Goal: Use online tool/utility: Utilize a website feature to perform a specific function

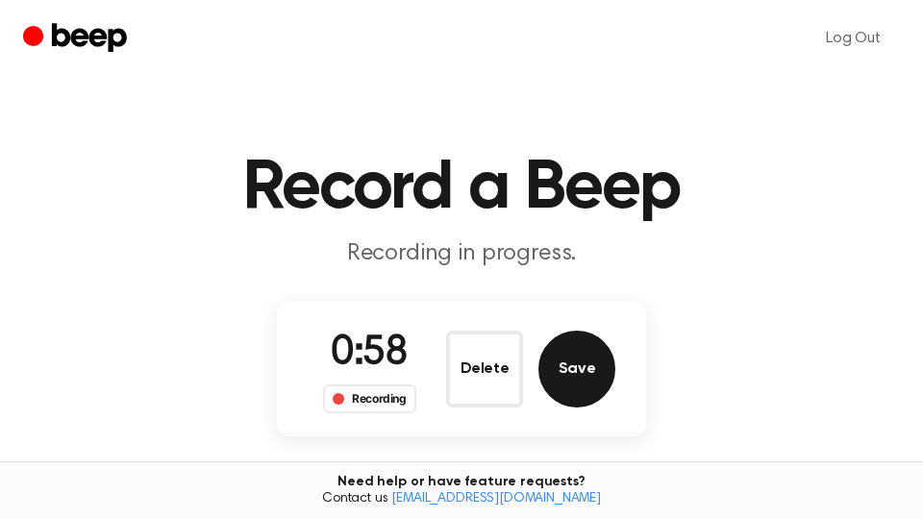
click at [597, 376] on button "Save" at bounding box center [576, 369] width 77 height 77
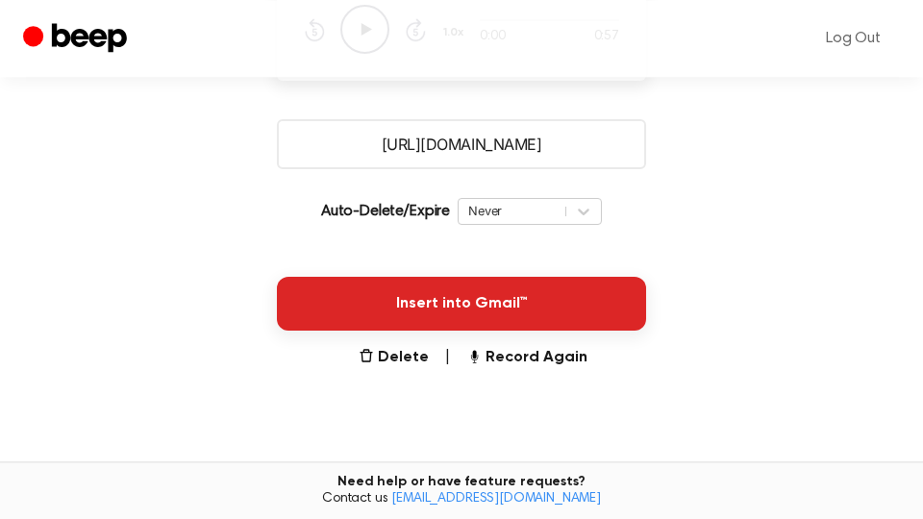
scroll to position [327, 0]
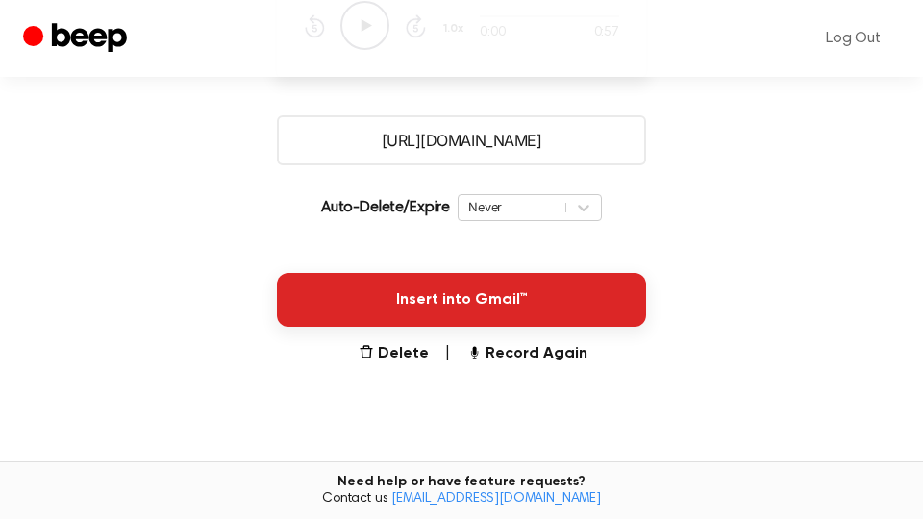
click at [587, 310] on button "Insert into Gmail™" at bounding box center [461, 300] width 369 height 54
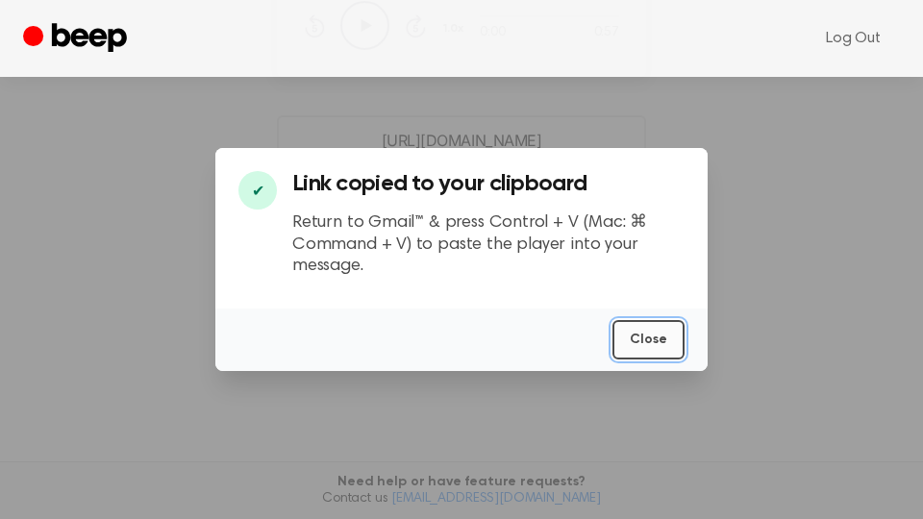
click at [649, 345] on button "Close" at bounding box center [648, 339] width 72 height 39
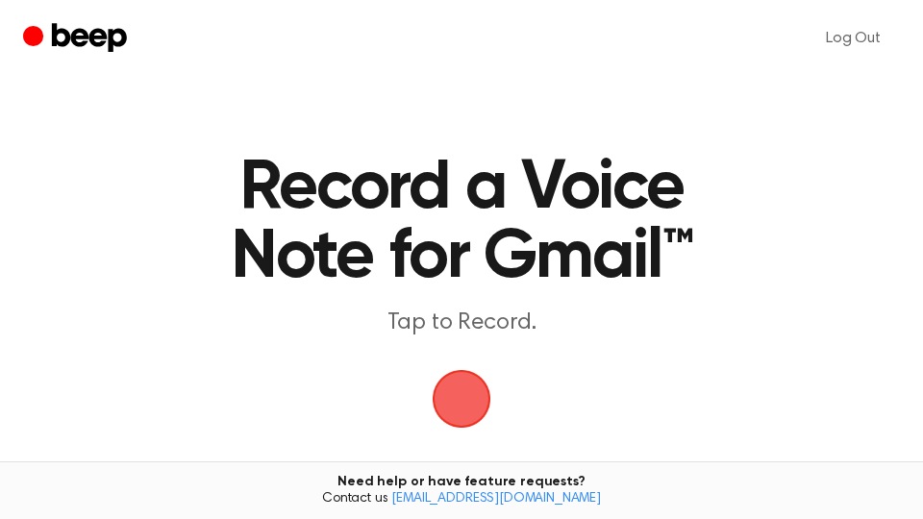
click at [473, 399] on span "button" at bounding box center [462, 399] width 54 height 54
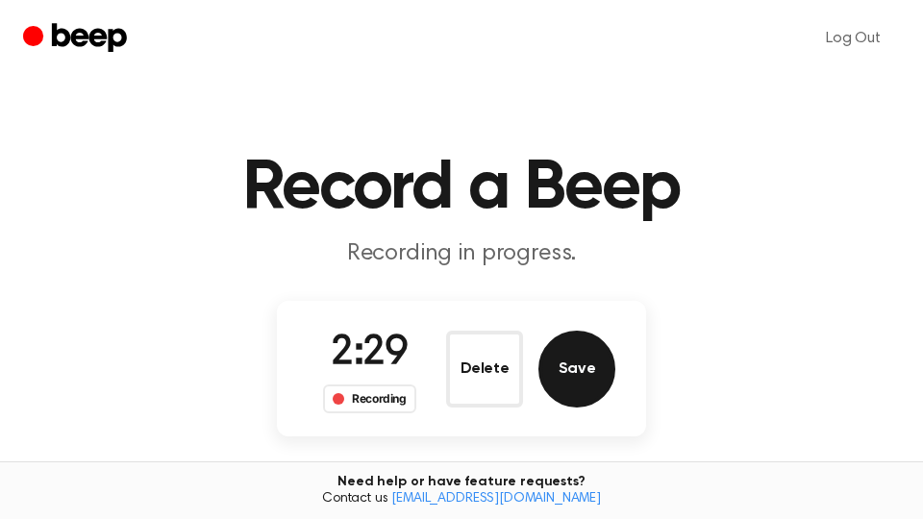
click at [594, 377] on button "Save" at bounding box center [576, 369] width 77 height 77
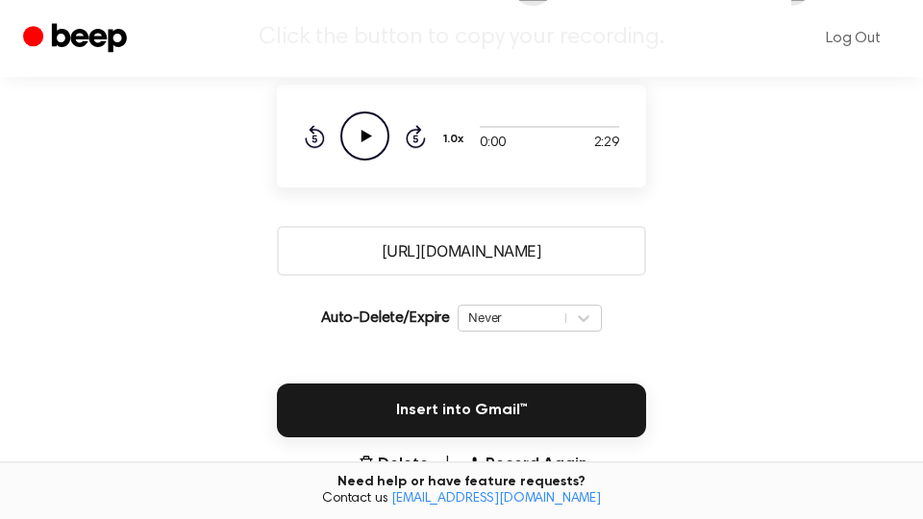
scroll to position [327, 0]
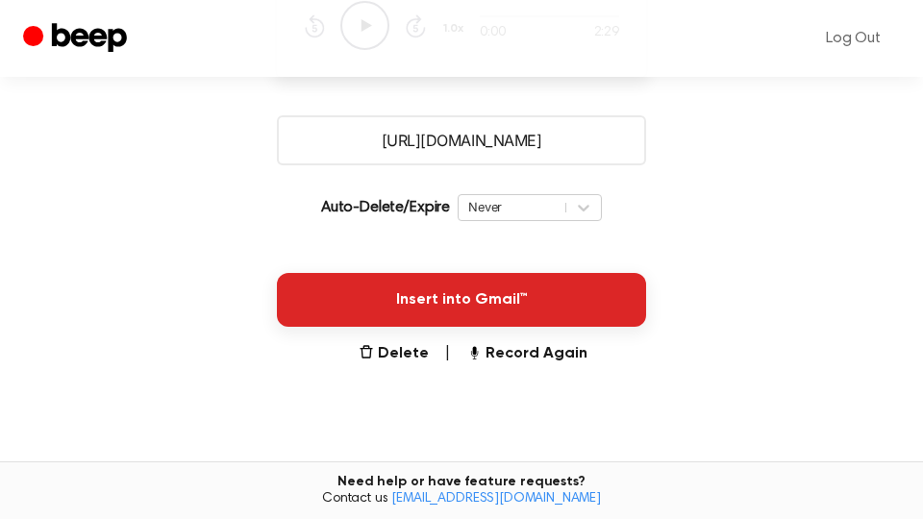
click at [496, 311] on button "Insert into Gmail™" at bounding box center [461, 300] width 369 height 54
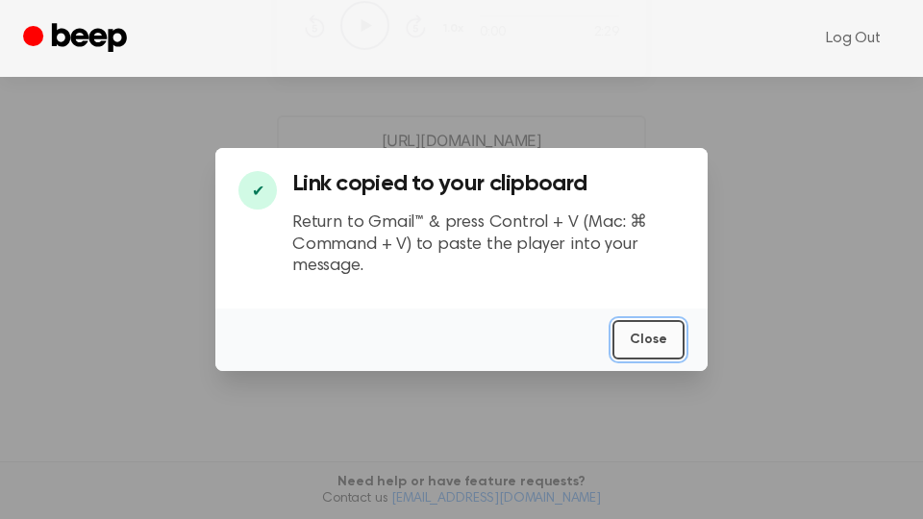
click at [663, 337] on button "Close" at bounding box center [648, 339] width 72 height 39
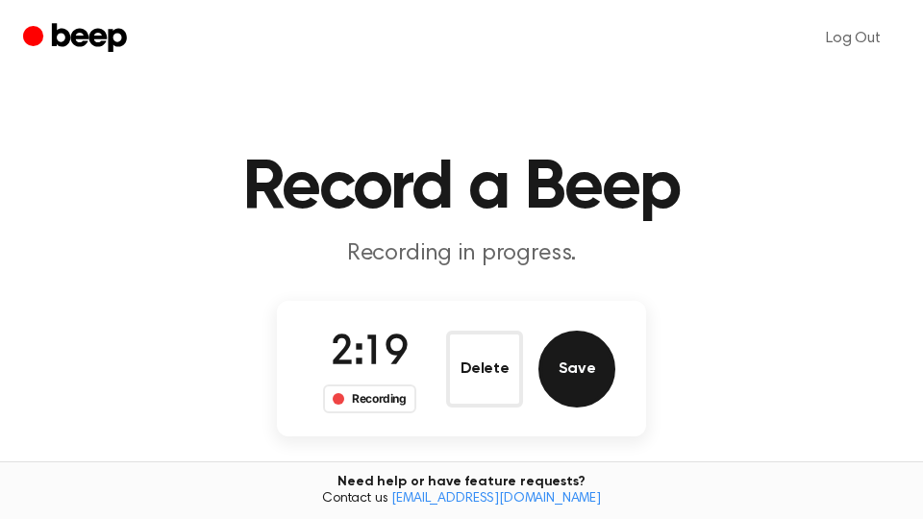
click at [586, 376] on button "Save" at bounding box center [576, 369] width 77 height 77
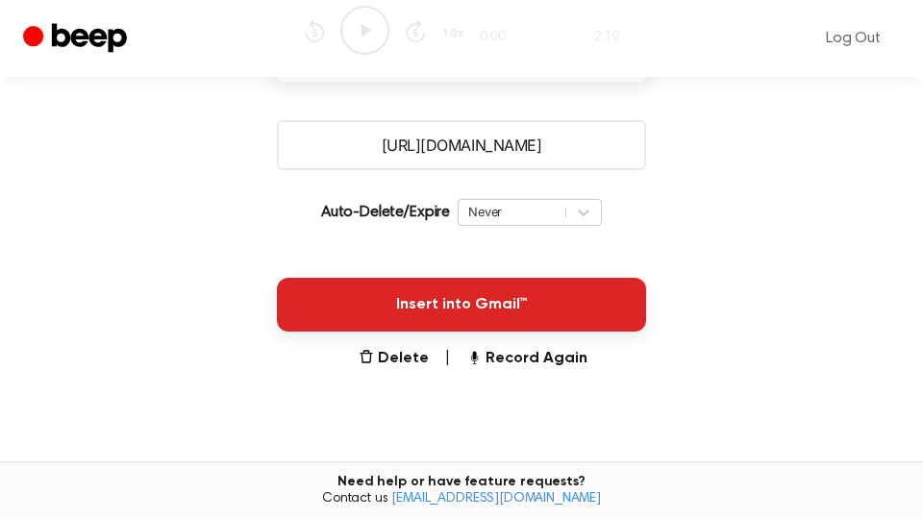
scroll to position [327, 0]
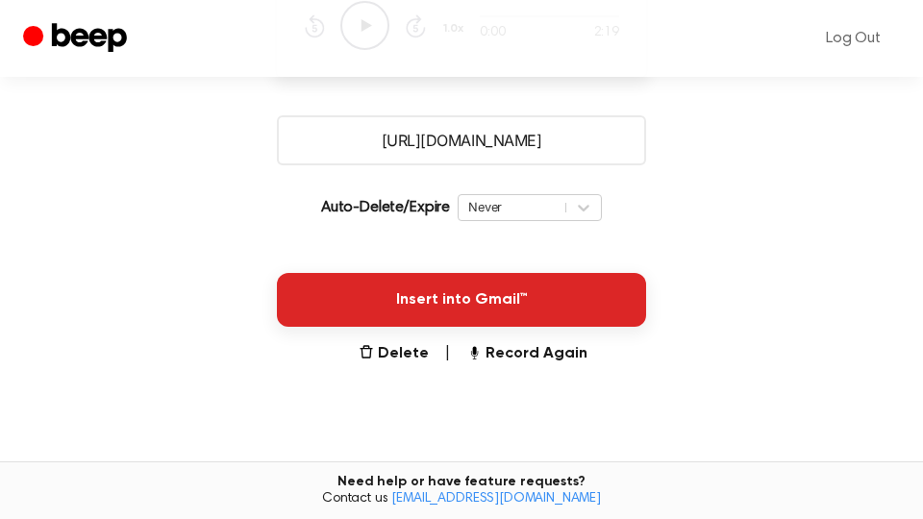
click at [551, 287] on button "Insert into Gmail™" at bounding box center [461, 300] width 369 height 54
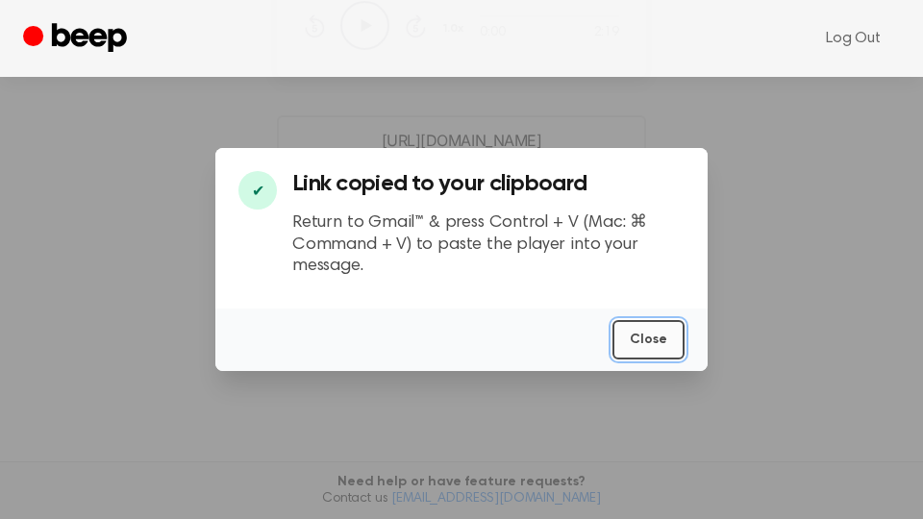
click at [667, 334] on button "Close" at bounding box center [648, 339] width 72 height 39
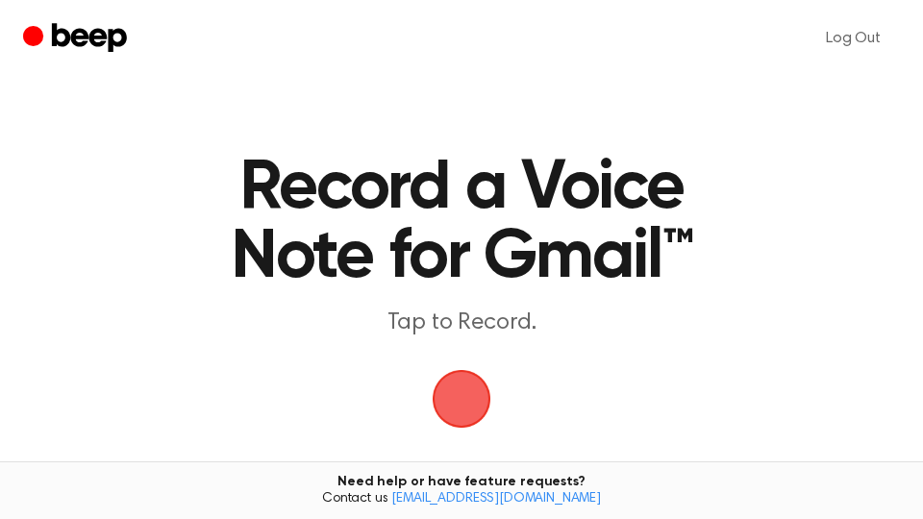
click at [464, 403] on span "button" at bounding box center [461, 398] width 107 height 107
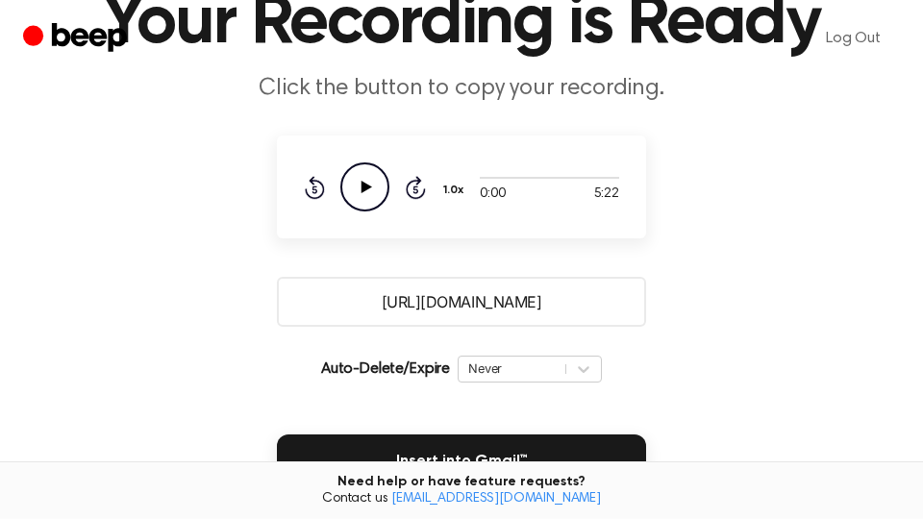
scroll to position [327, 0]
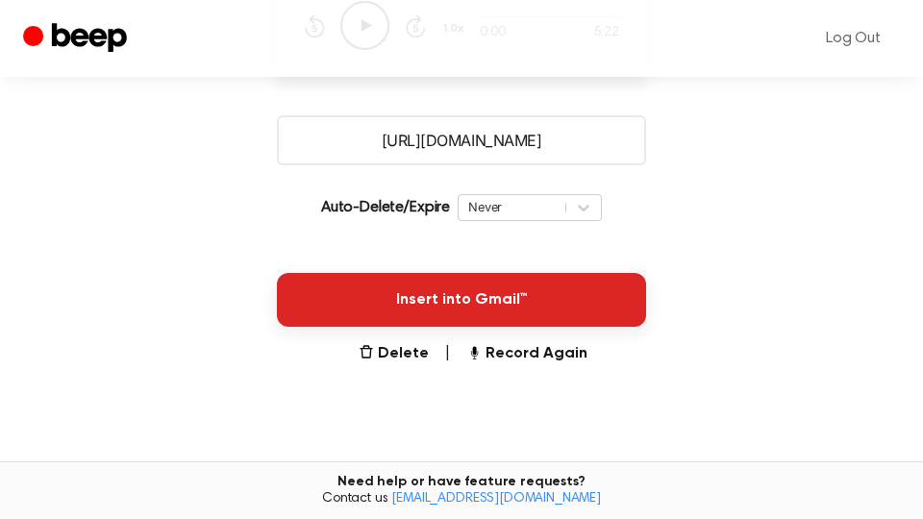
click at [594, 296] on button "Insert into Gmail™" at bounding box center [461, 300] width 369 height 54
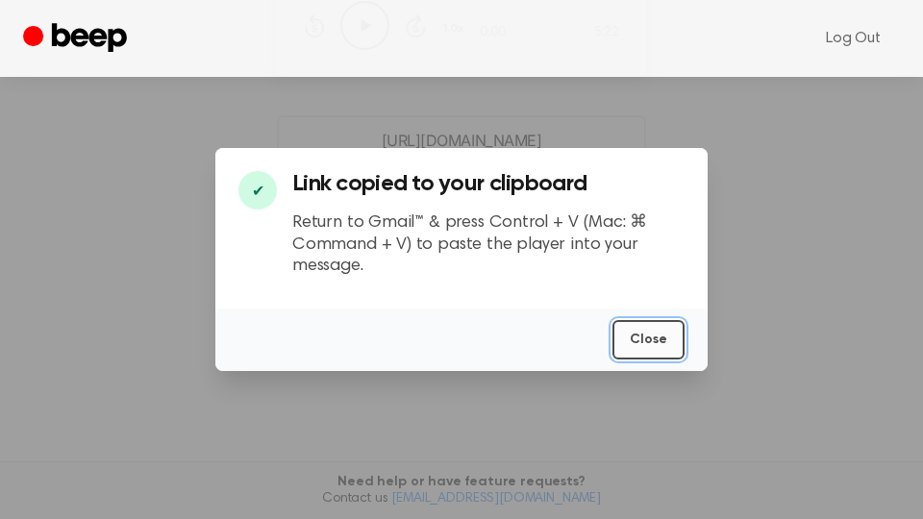
click at [652, 336] on button "Close" at bounding box center [648, 339] width 72 height 39
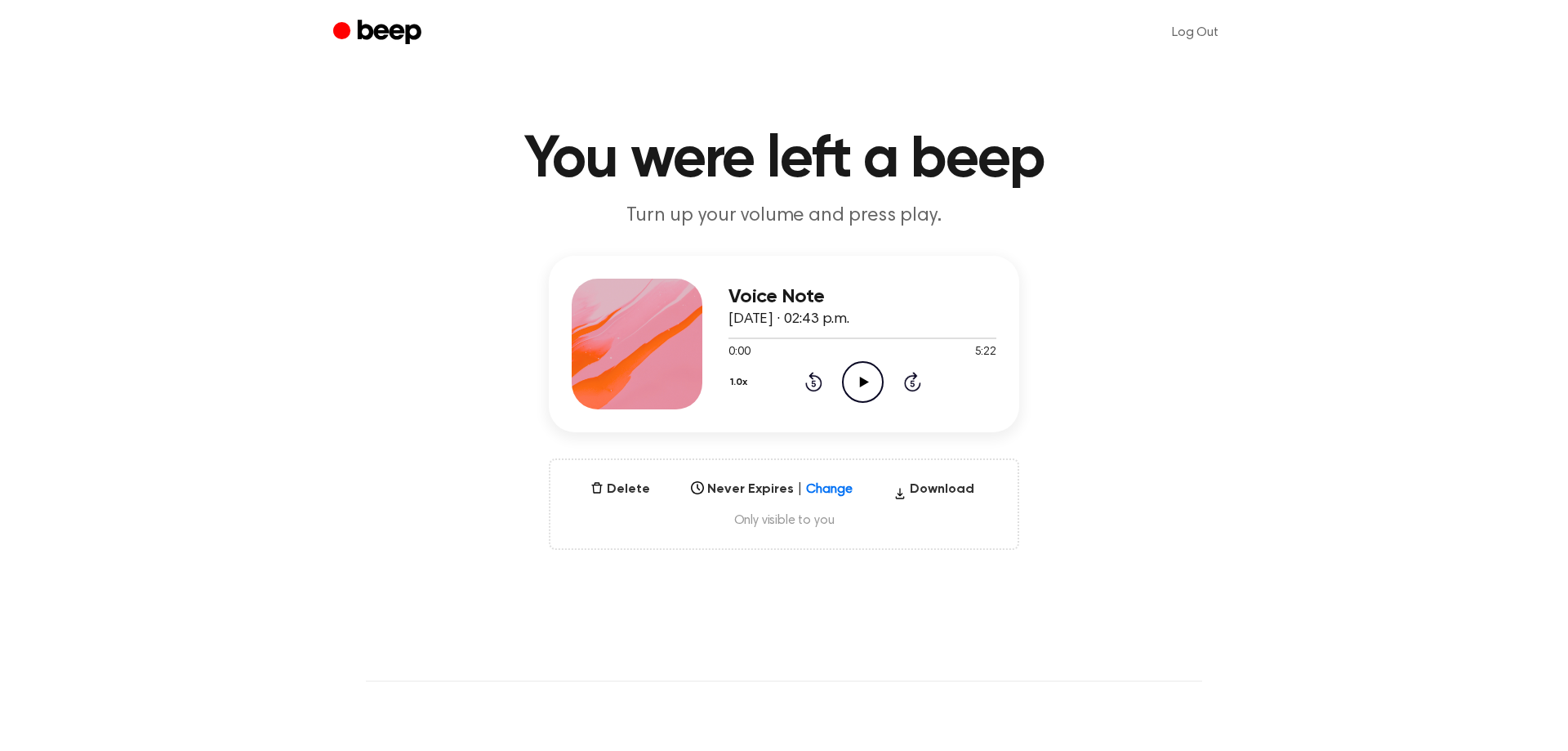
click at [865, 381] on icon at bounding box center [863, 381] width 9 height 10
click at [986, 335] on div at bounding box center [862, 336] width 268 height 13
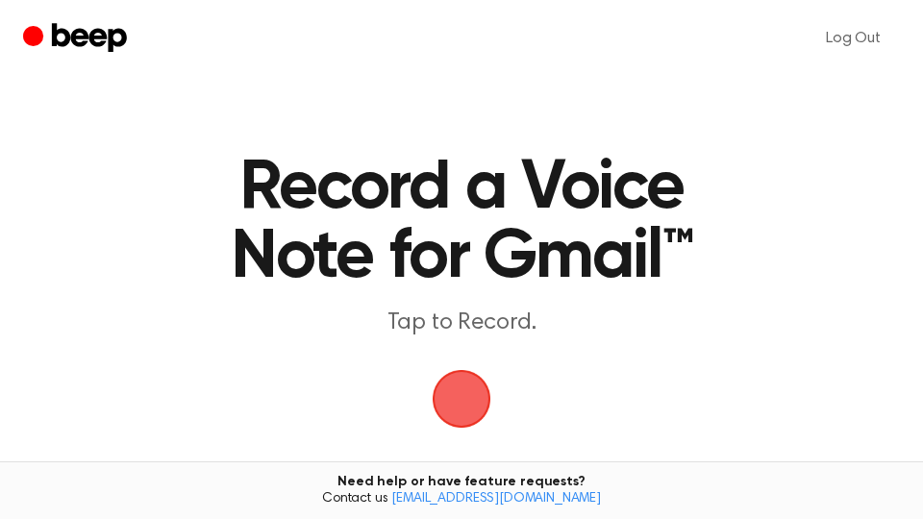
drag, startPoint x: 464, startPoint y: 393, endPoint x: 690, endPoint y: 12, distance: 443.6
click at [468, 391] on span "button" at bounding box center [462, 399] width 54 height 54
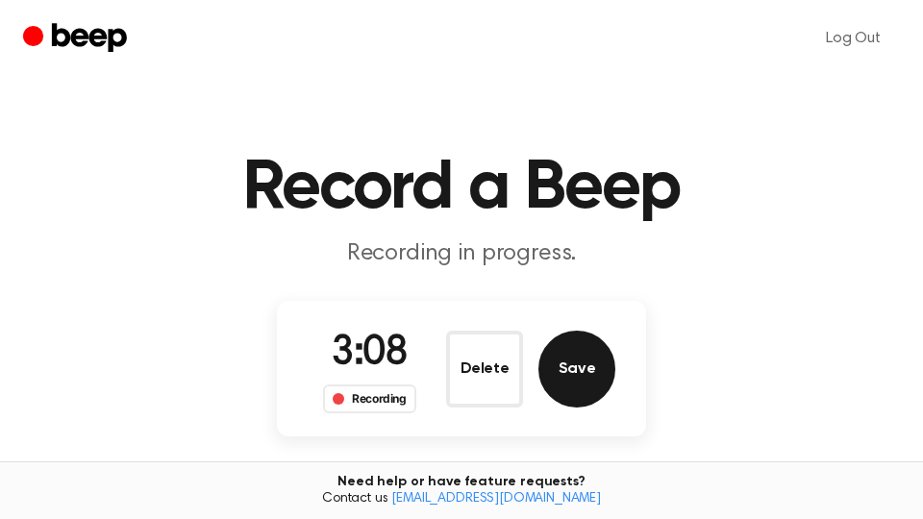
click at [571, 357] on button "Save" at bounding box center [576, 369] width 77 height 77
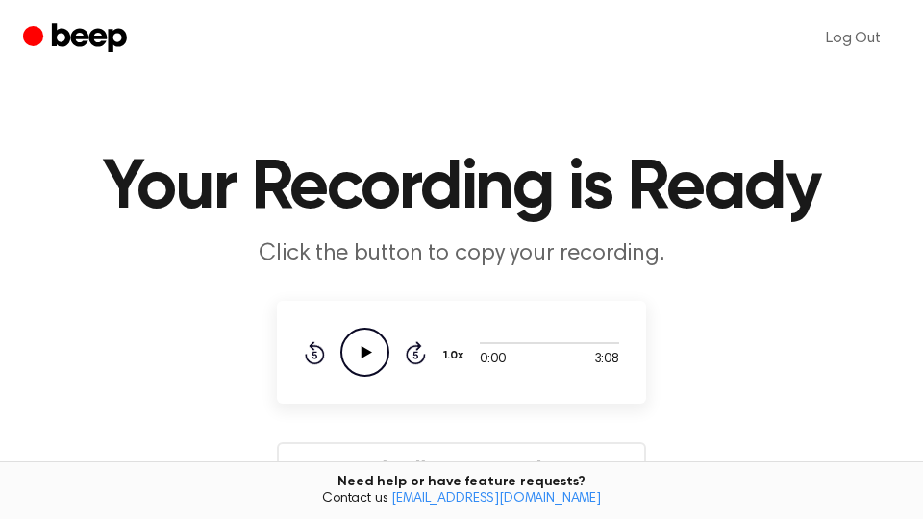
click at [357, 350] on icon "Play Audio" at bounding box center [364, 352] width 49 height 49
click at [364, 350] on icon "Pause Audio" at bounding box center [364, 352] width 49 height 49
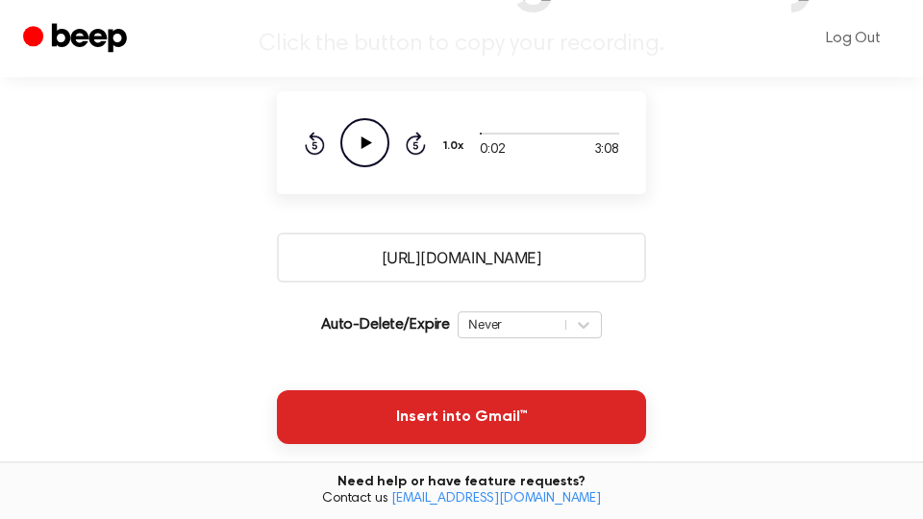
scroll to position [327, 0]
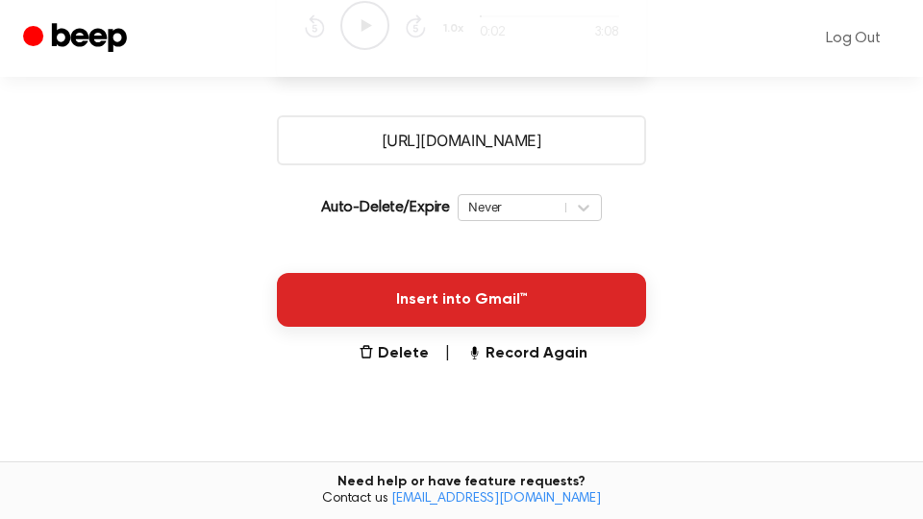
click at [408, 288] on button "Insert into Gmail™" at bounding box center [461, 300] width 369 height 54
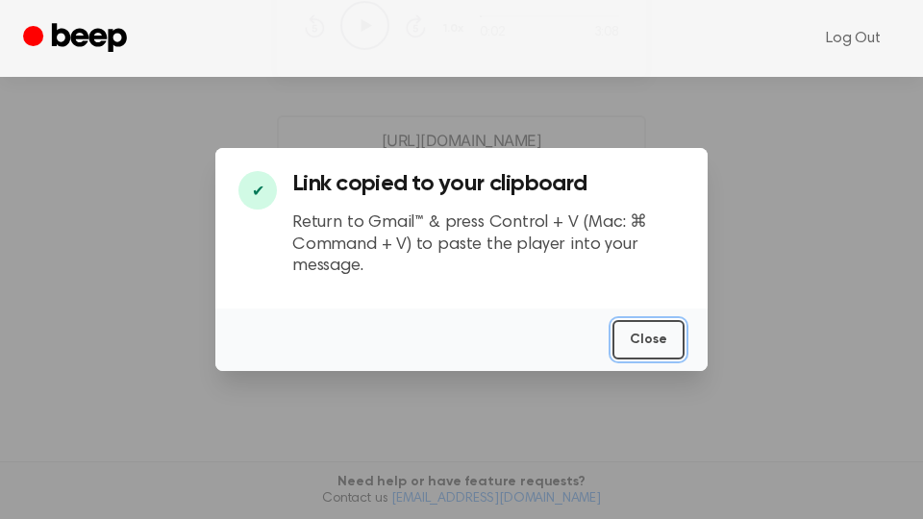
drag, startPoint x: 653, startPoint y: 345, endPoint x: 293, endPoint y: 310, distance: 361.4
click at [646, 343] on button "Close" at bounding box center [648, 339] width 72 height 39
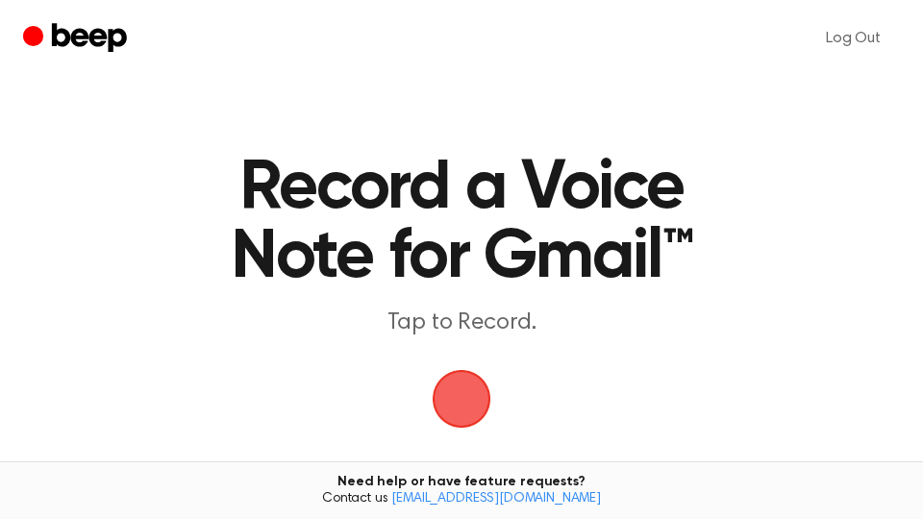
click at [457, 393] on span "button" at bounding box center [462, 399] width 54 height 54
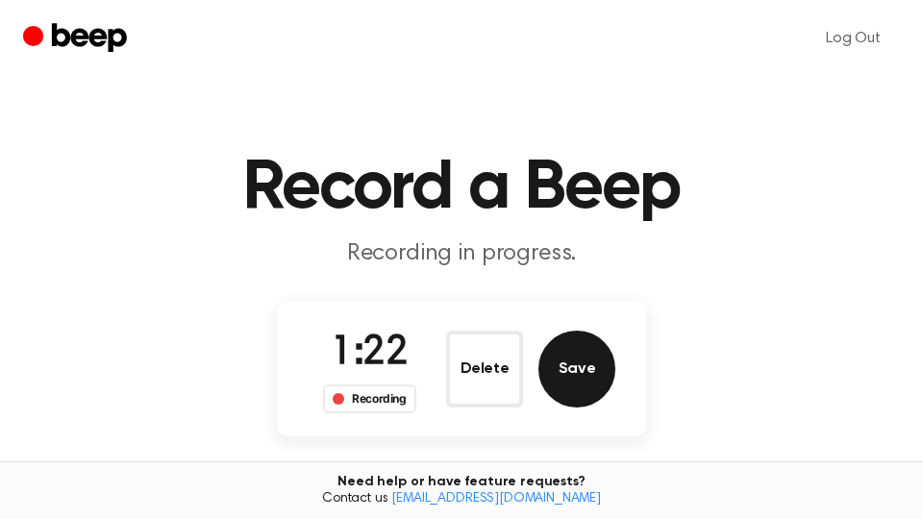
click at [593, 382] on button "Save" at bounding box center [576, 369] width 77 height 77
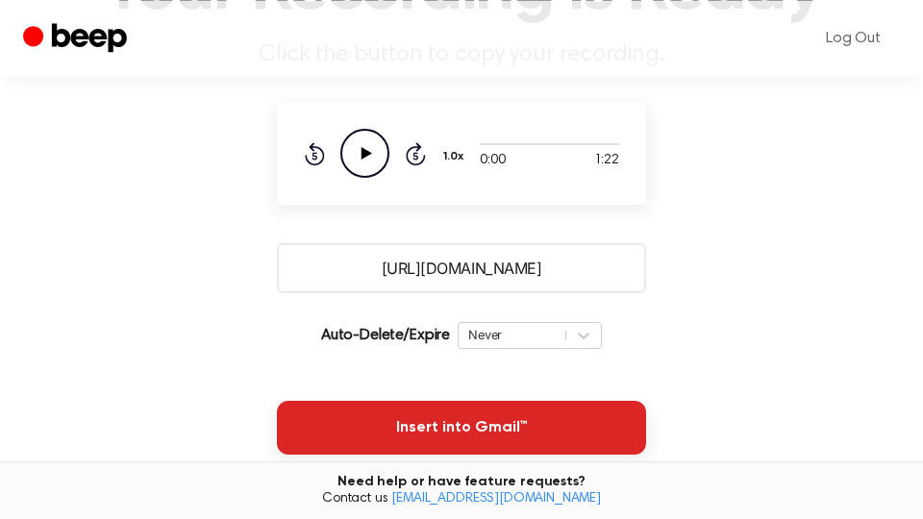
scroll to position [327, 0]
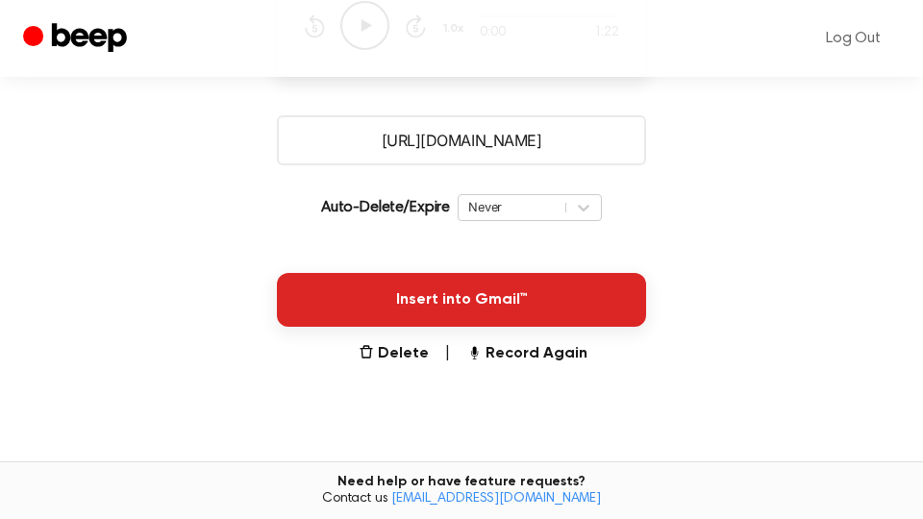
click at [583, 318] on button "Insert into Gmail™" at bounding box center [461, 300] width 369 height 54
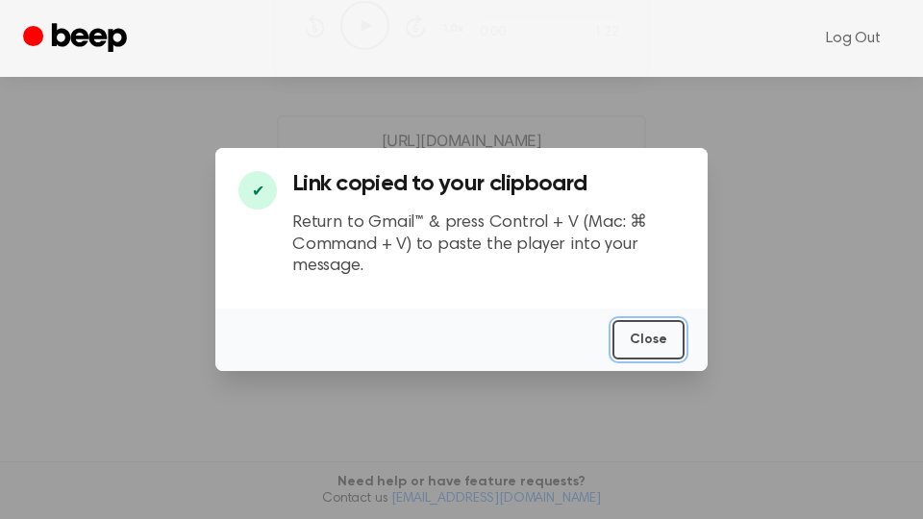
click at [647, 347] on button "Close" at bounding box center [648, 339] width 72 height 39
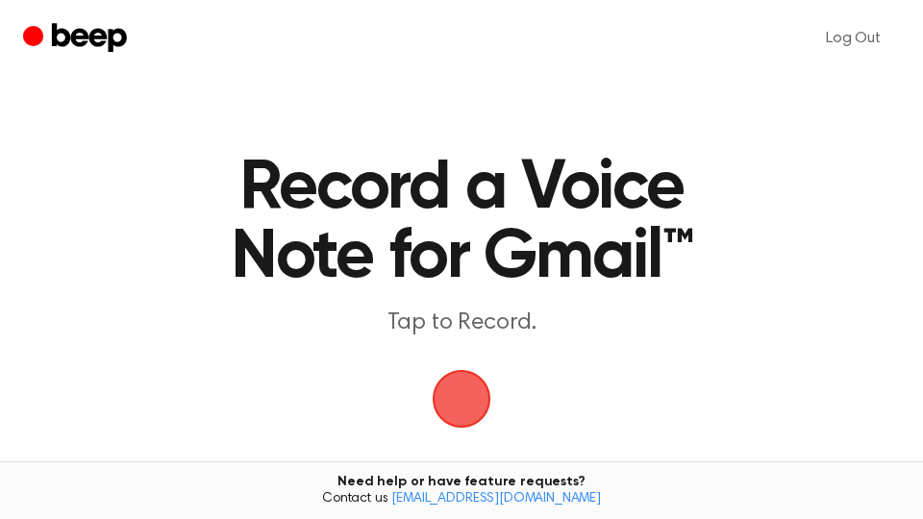
click at [466, 399] on span "button" at bounding box center [462, 399] width 62 height 62
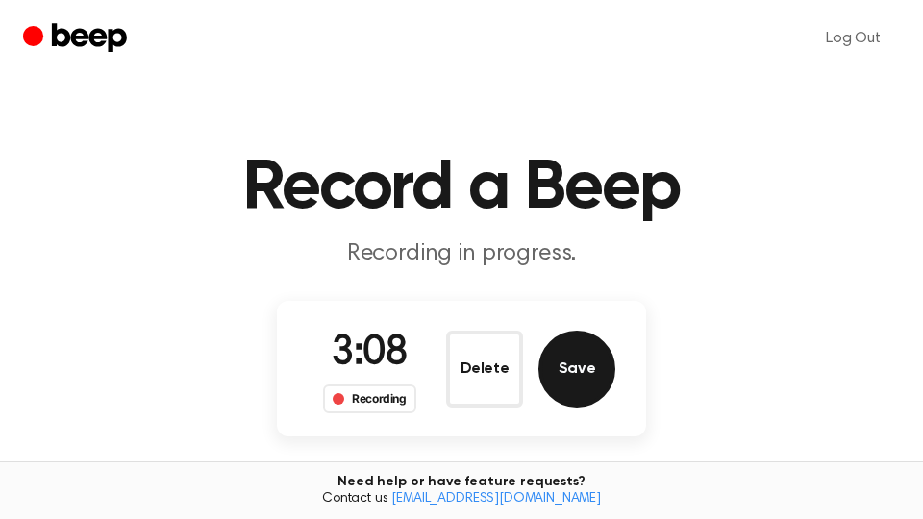
click at [596, 375] on button "Save" at bounding box center [576, 369] width 77 height 77
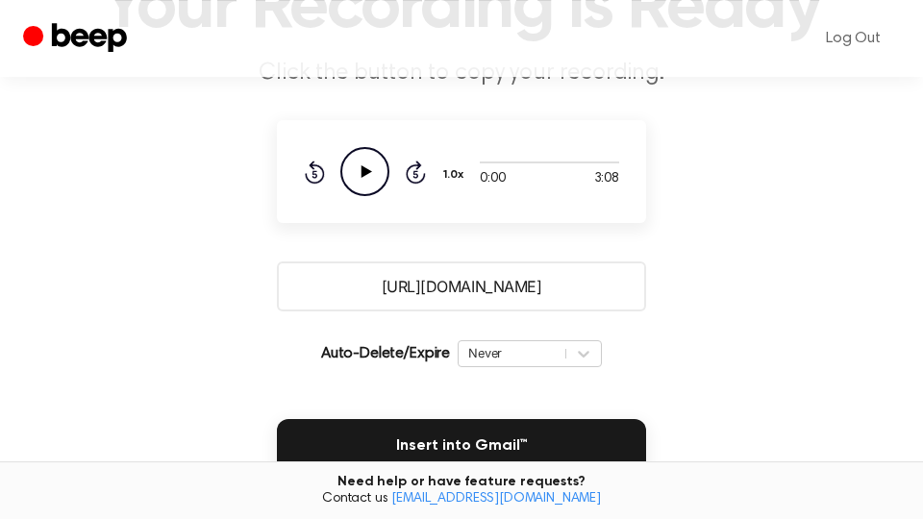
scroll to position [327, 0]
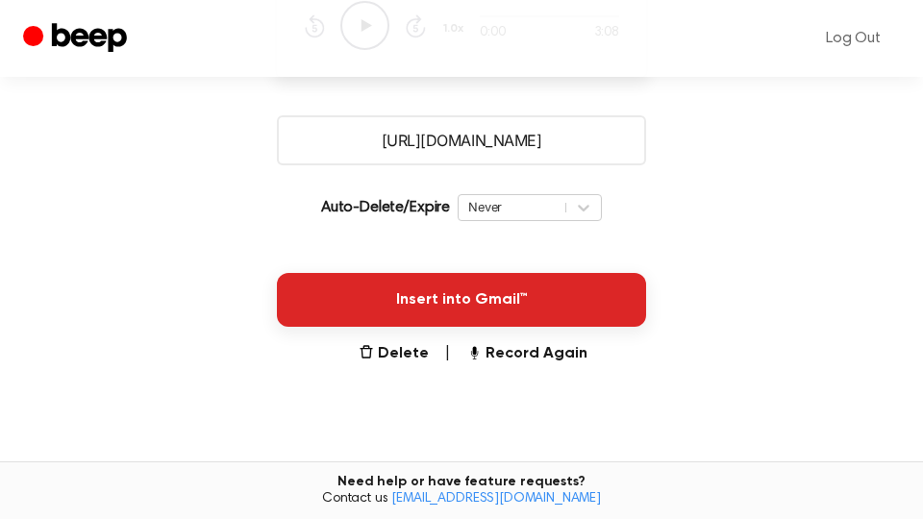
click at [521, 292] on button "Insert into Gmail™" at bounding box center [461, 300] width 369 height 54
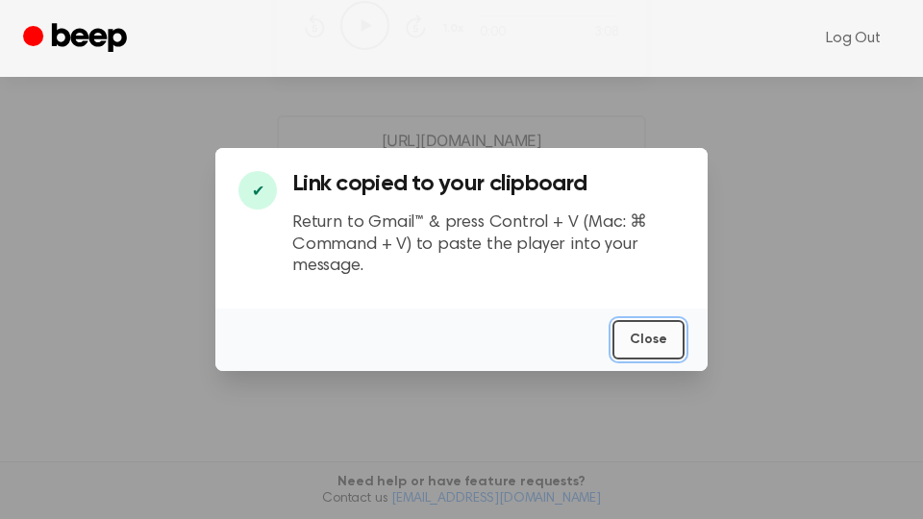
click at [668, 341] on button "Close" at bounding box center [648, 339] width 72 height 39
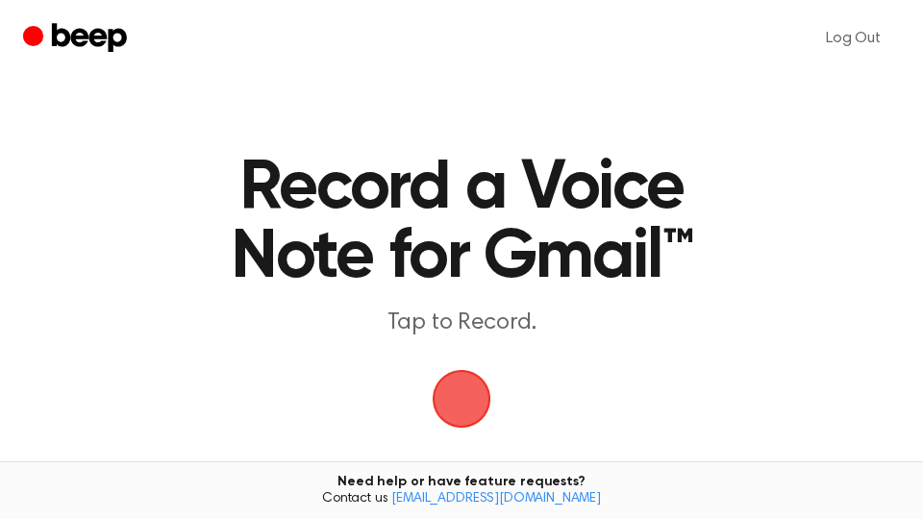
drag, startPoint x: 465, startPoint y: 402, endPoint x: 565, endPoint y: 298, distance: 144.2
click at [467, 401] on span "button" at bounding box center [462, 399] width 62 height 62
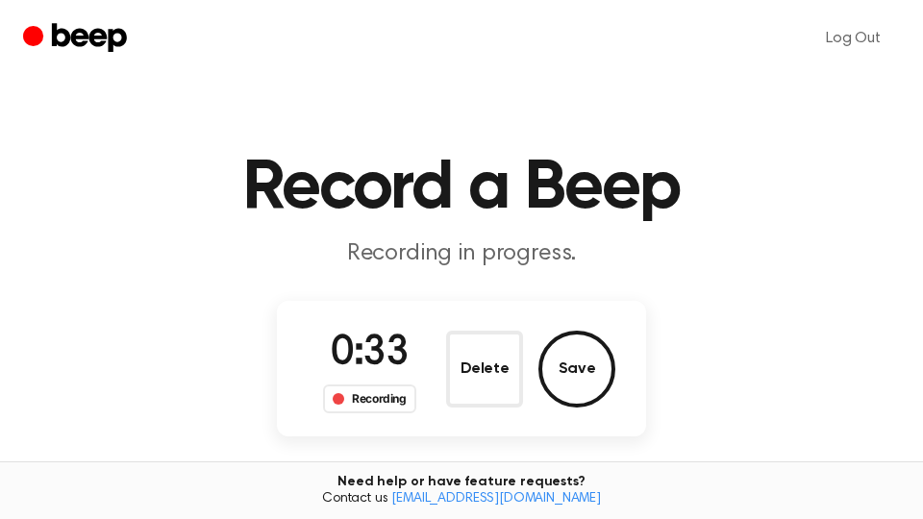
click at [587, 359] on button "Save" at bounding box center [576, 369] width 77 height 77
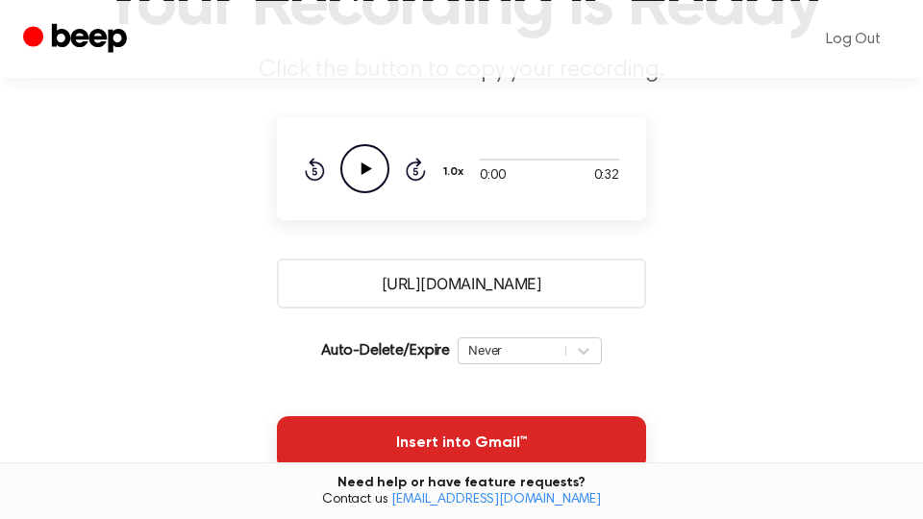
scroll to position [327, 0]
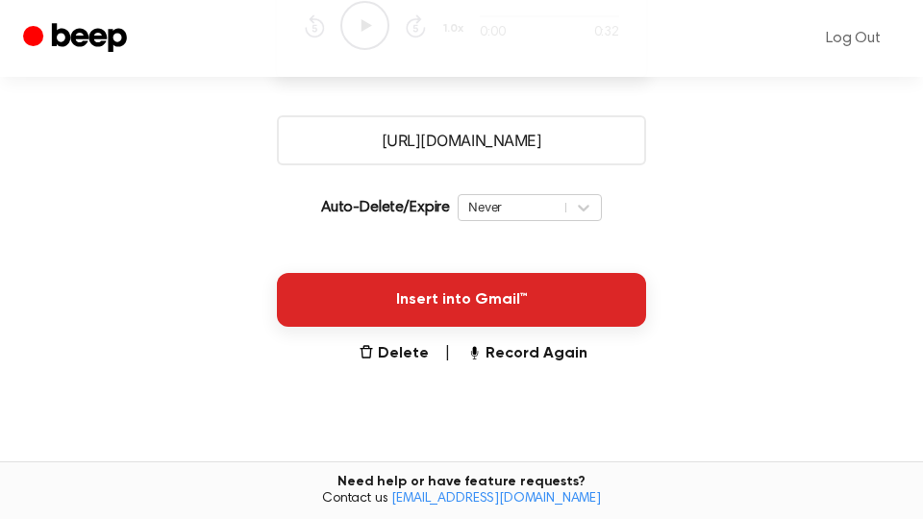
click at [584, 308] on button "Insert into Gmail™" at bounding box center [461, 300] width 369 height 54
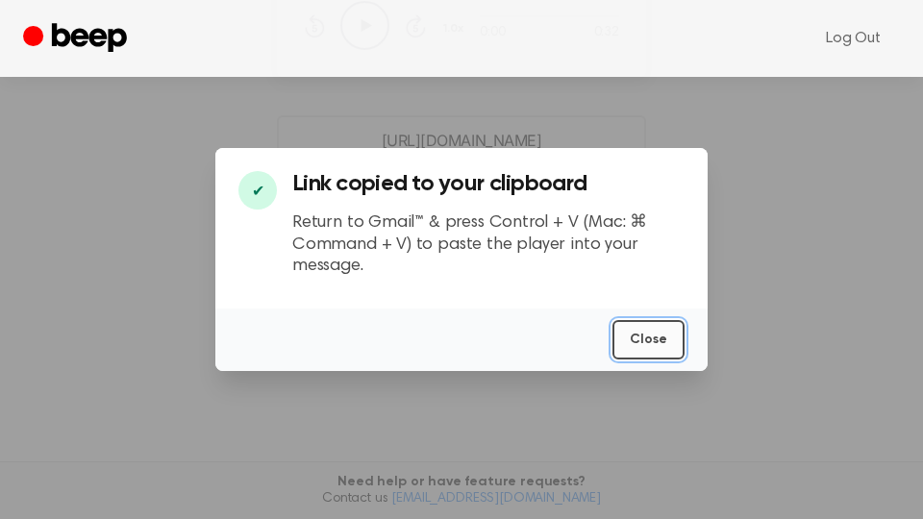
click at [662, 337] on button "Close" at bounding box center [648, 339] width 72 height 39
